Goal: Find specific page/section: Find specific page/section

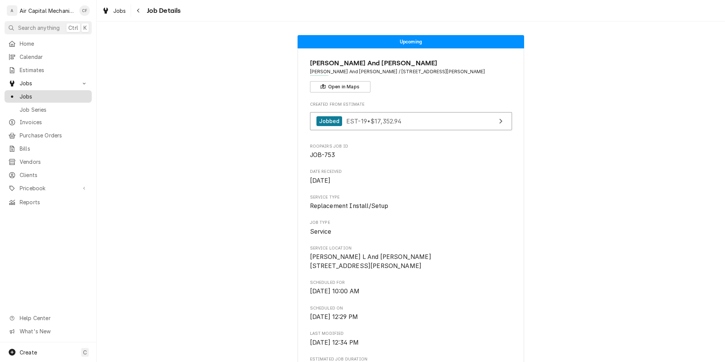
click at [38, 96] on span "Jobs" at bounding box center [54, 97] width 68 height 8
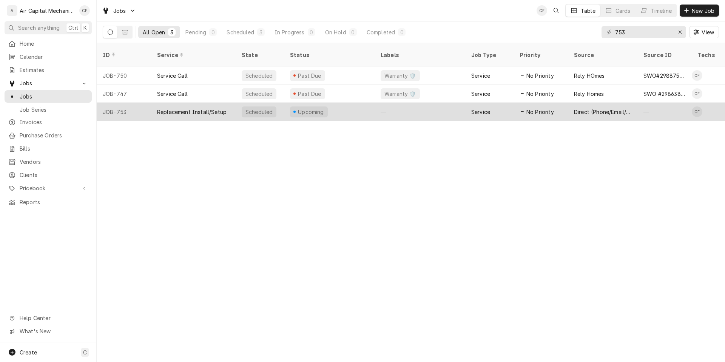
click at [350, 107] on div "Upcoming" at bounding box center [329, 112] width 91 height 18
